Goal: Find contact information: Find contact information

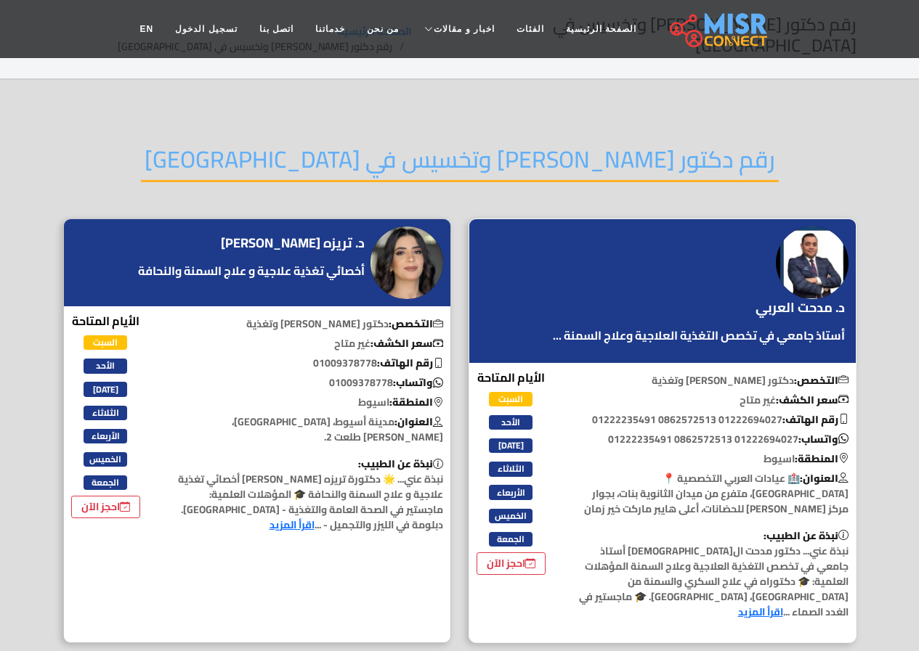
scroll to position [73, 0]
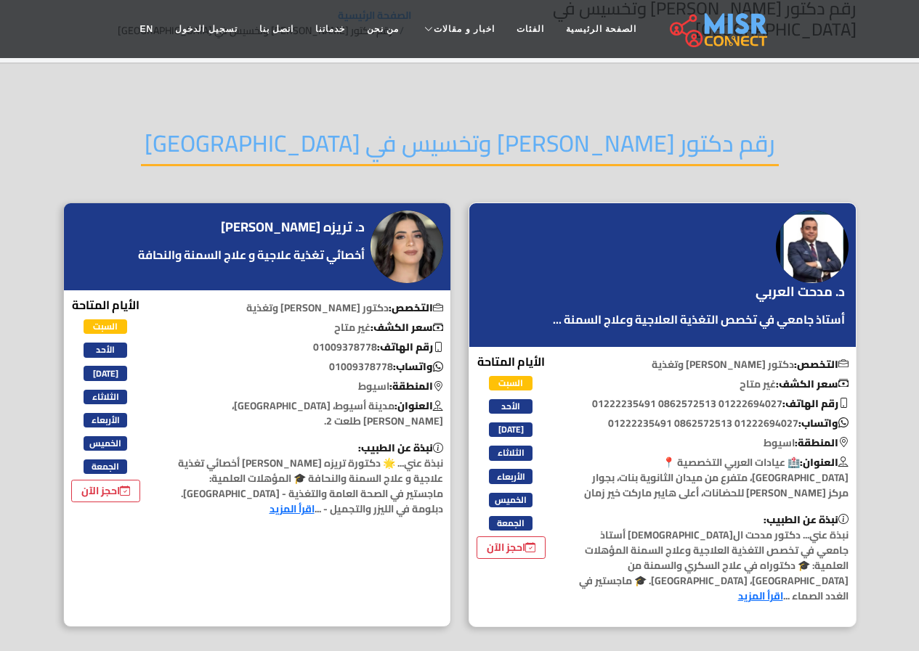
click at [738, 587] on link "اقرأ المزيد" at bounding box center [760, 596] width 45 height 19
click at [314, 500] on link "اقرأ المزيد" at bounding box center [291, 509] width 45 height 19
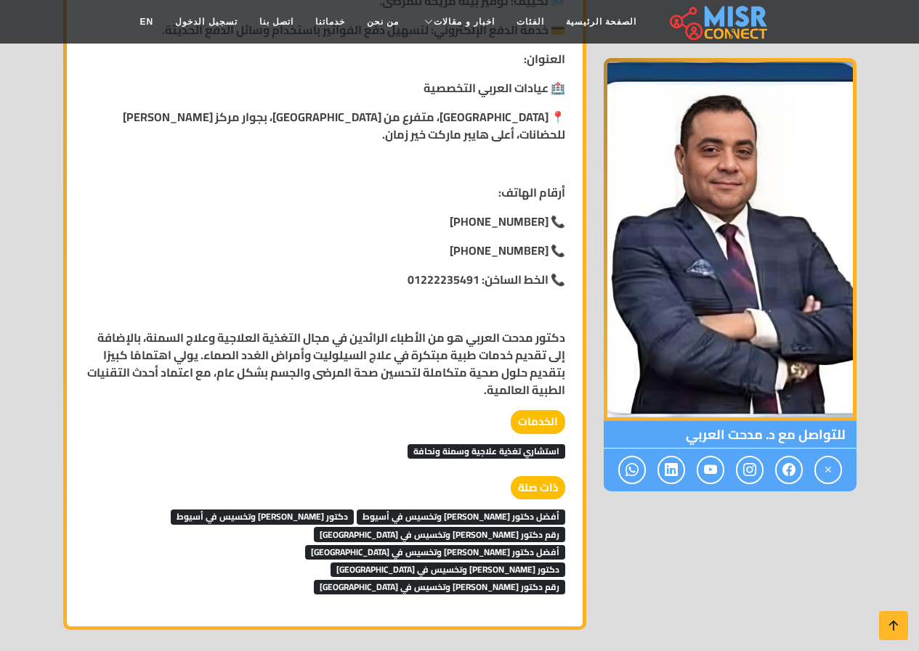
scroll to position [1525, 0]
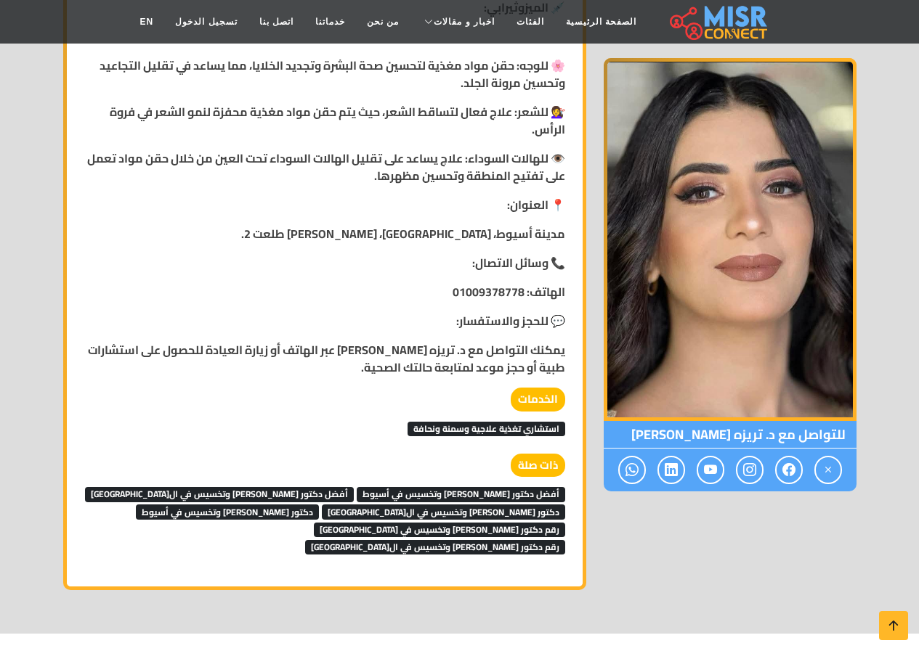
scroll to position [1234, 0]
